Goal: Navigation & Orientation: Find specific page/section

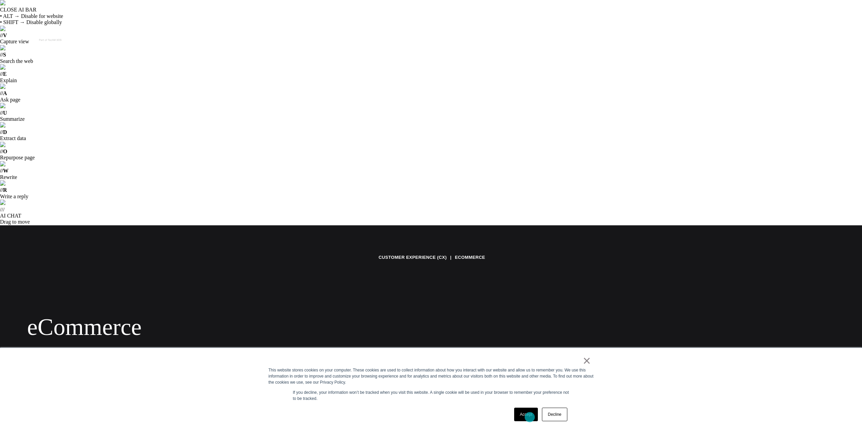
click at [528, 417] on link "Accept" at bounding box center [526, 415] width 24 height 14
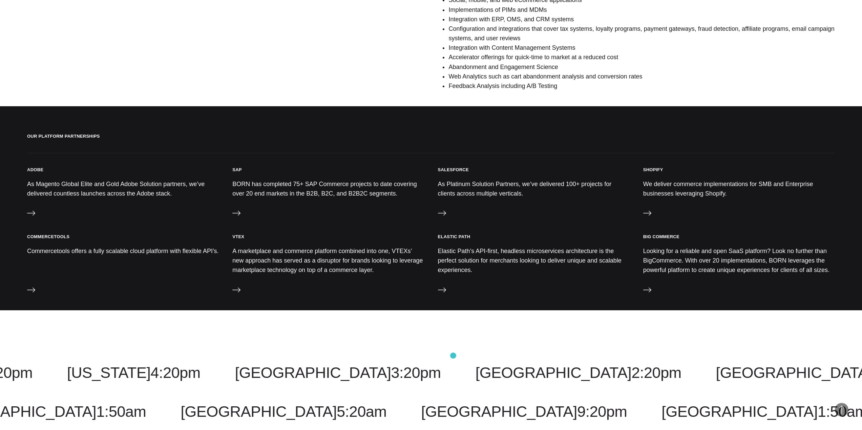
scroll to position [813, 0]
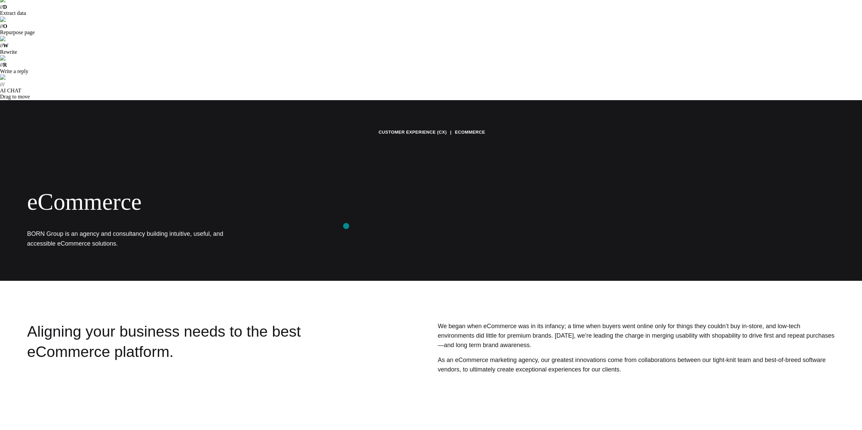
scroll to position [237, 0]
